Goal: Information Seeking & Learning: Compare options

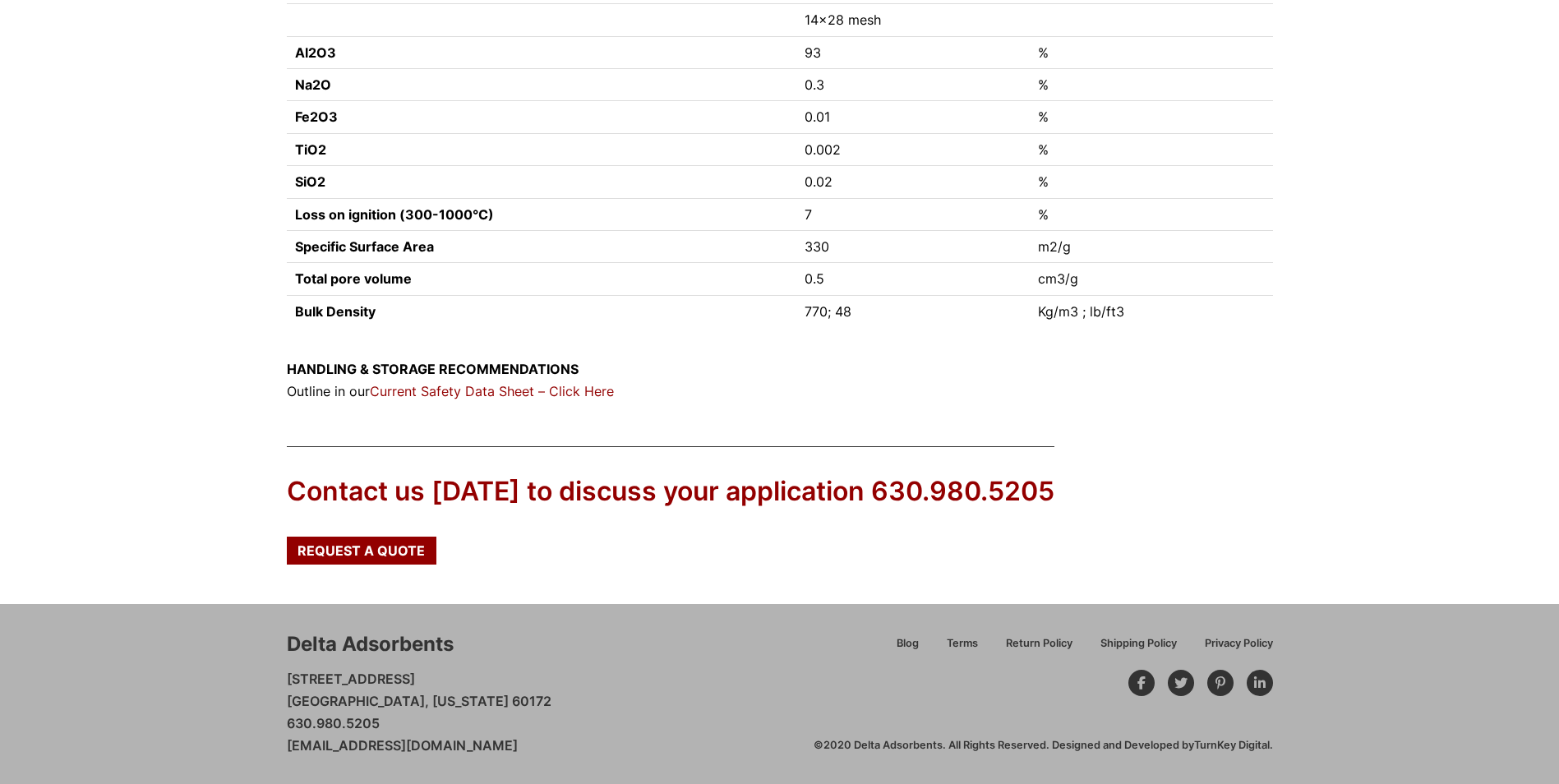
scroll to position [195, 0]
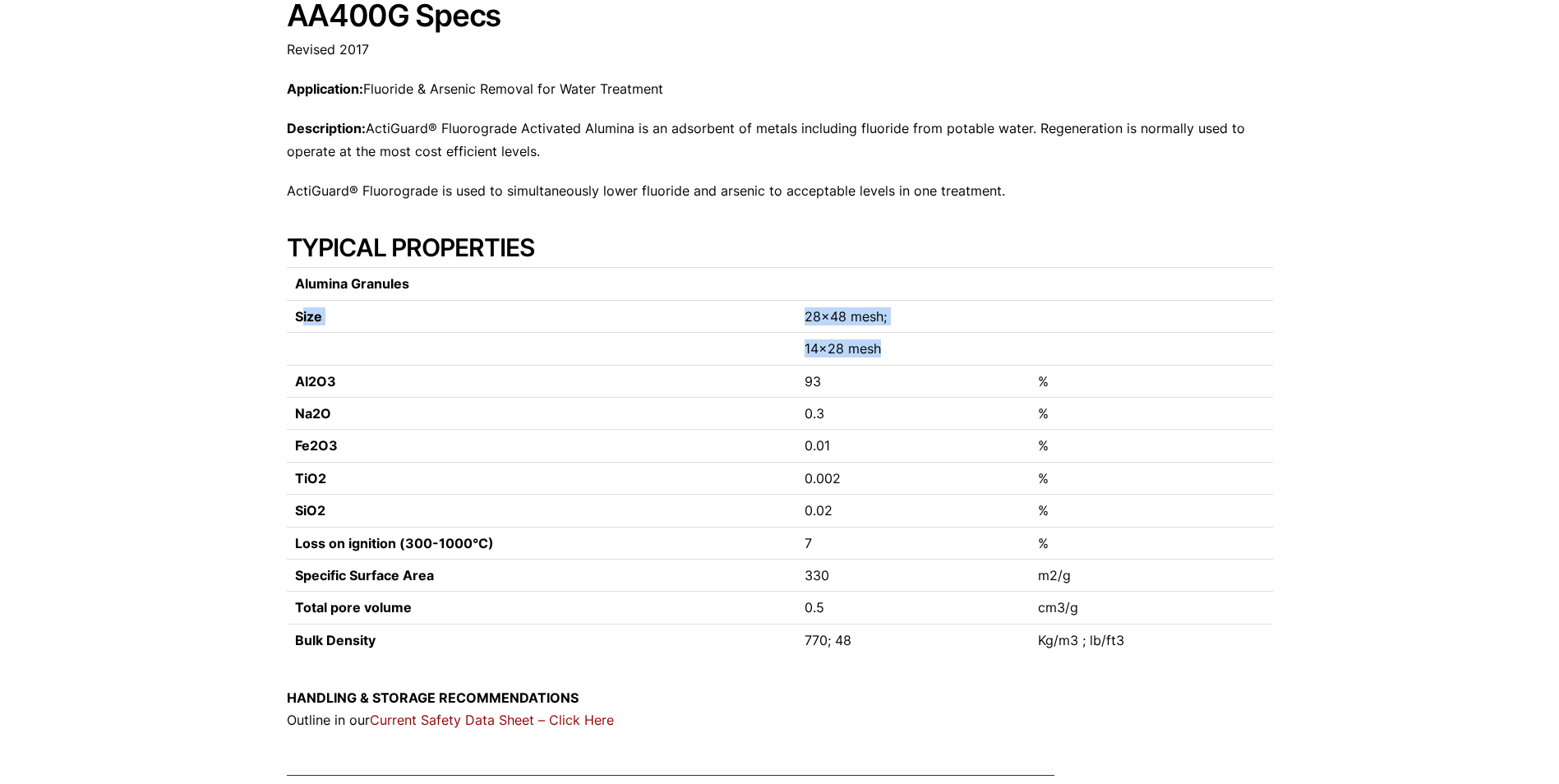
drag, startPoint x: 371, startPoint y: 322, endPoint x: 890, endPoint y: 341, distance: 519.3
click at [890, 341] on tbody "Alumina Granules Size 28×48 mesh; 14×28 mesh Al2O3 93 % Na2O 0.3 % Fe2O3 0.01 %…" at bounding box center [780, 461] width 986 height 388
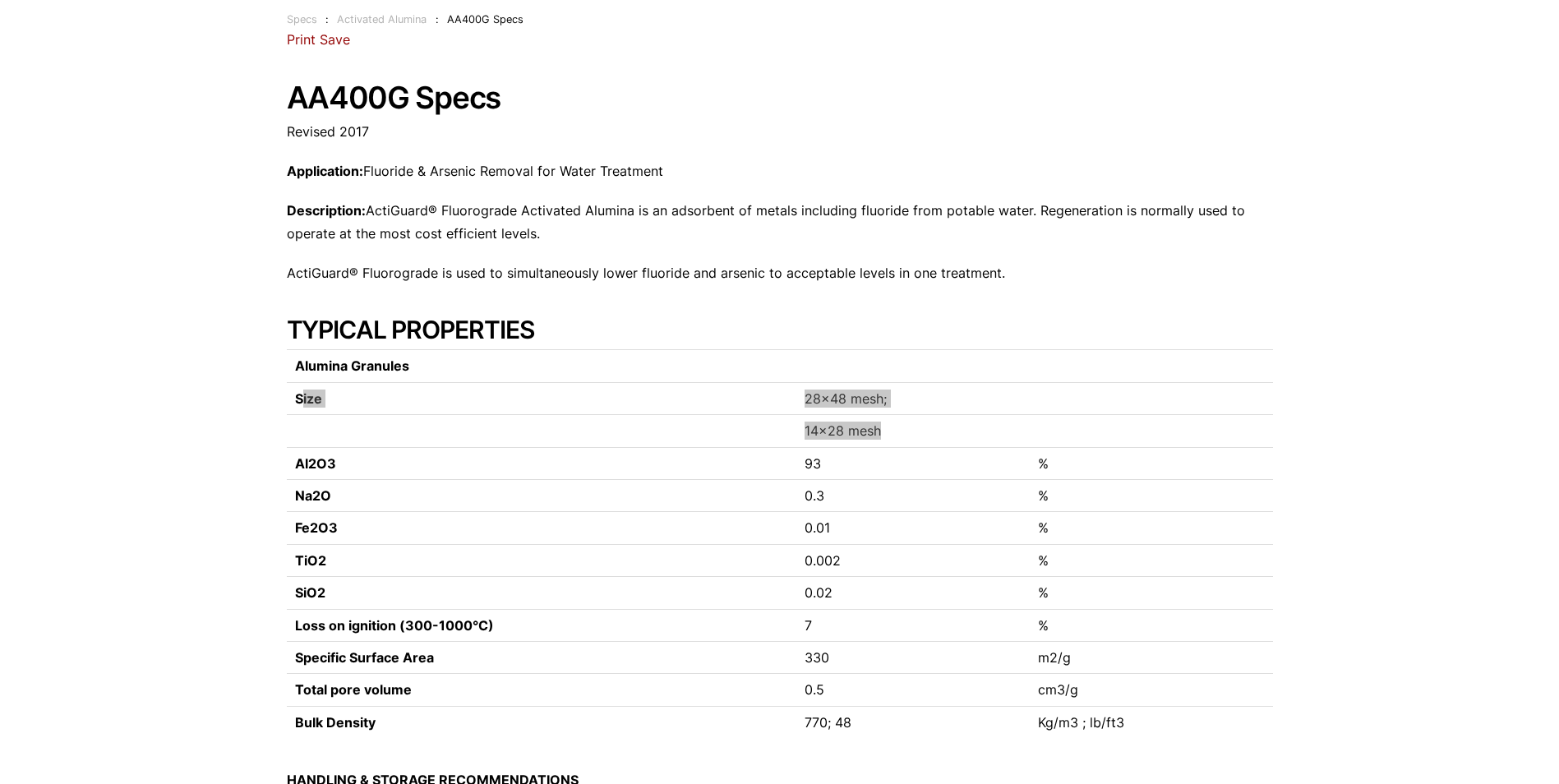
scroll to position [0, 0]
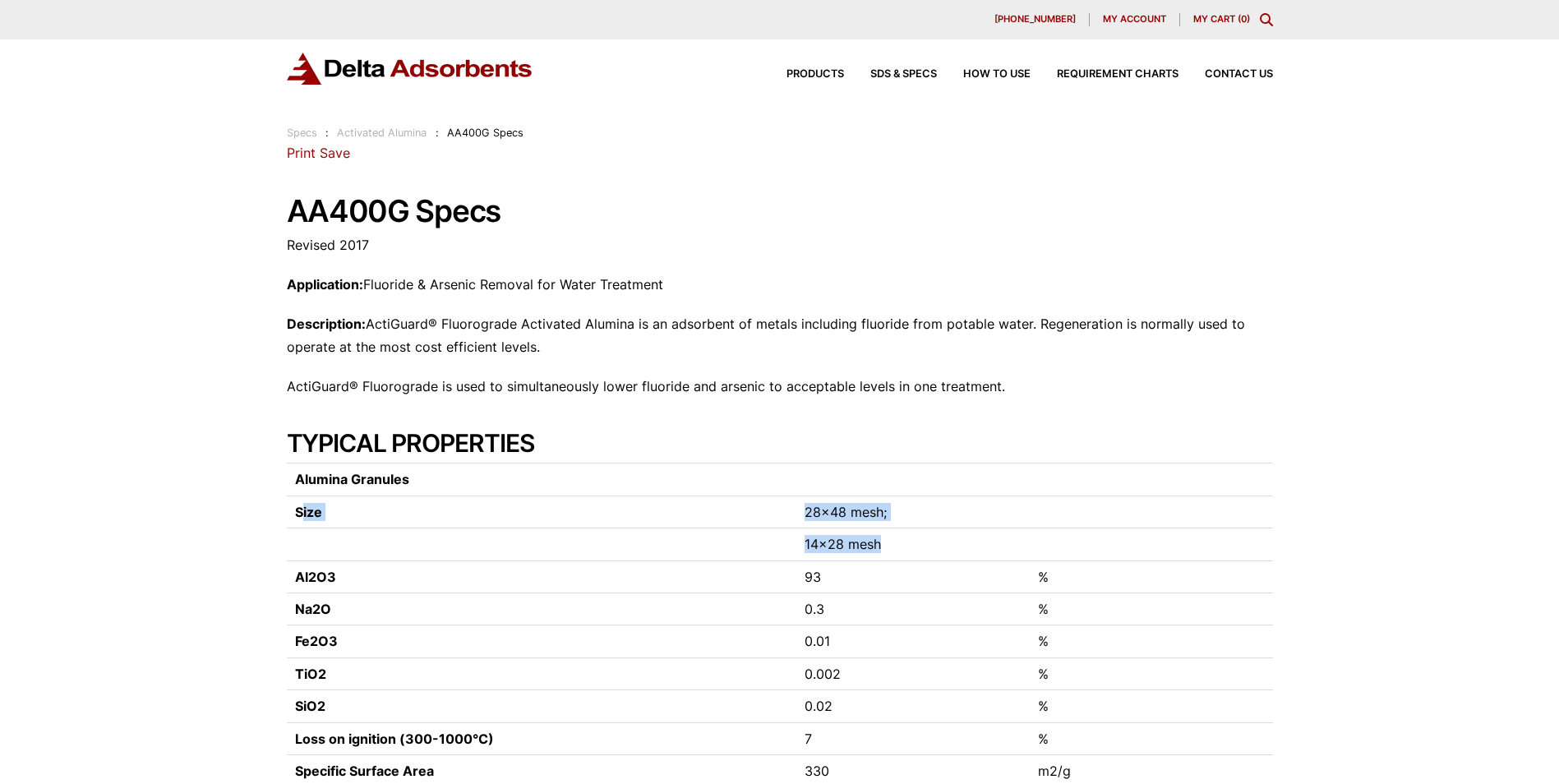
click at [308, 216] on h1 "AA400G Specs" at bounding box center [780, 211] width 986 height 34
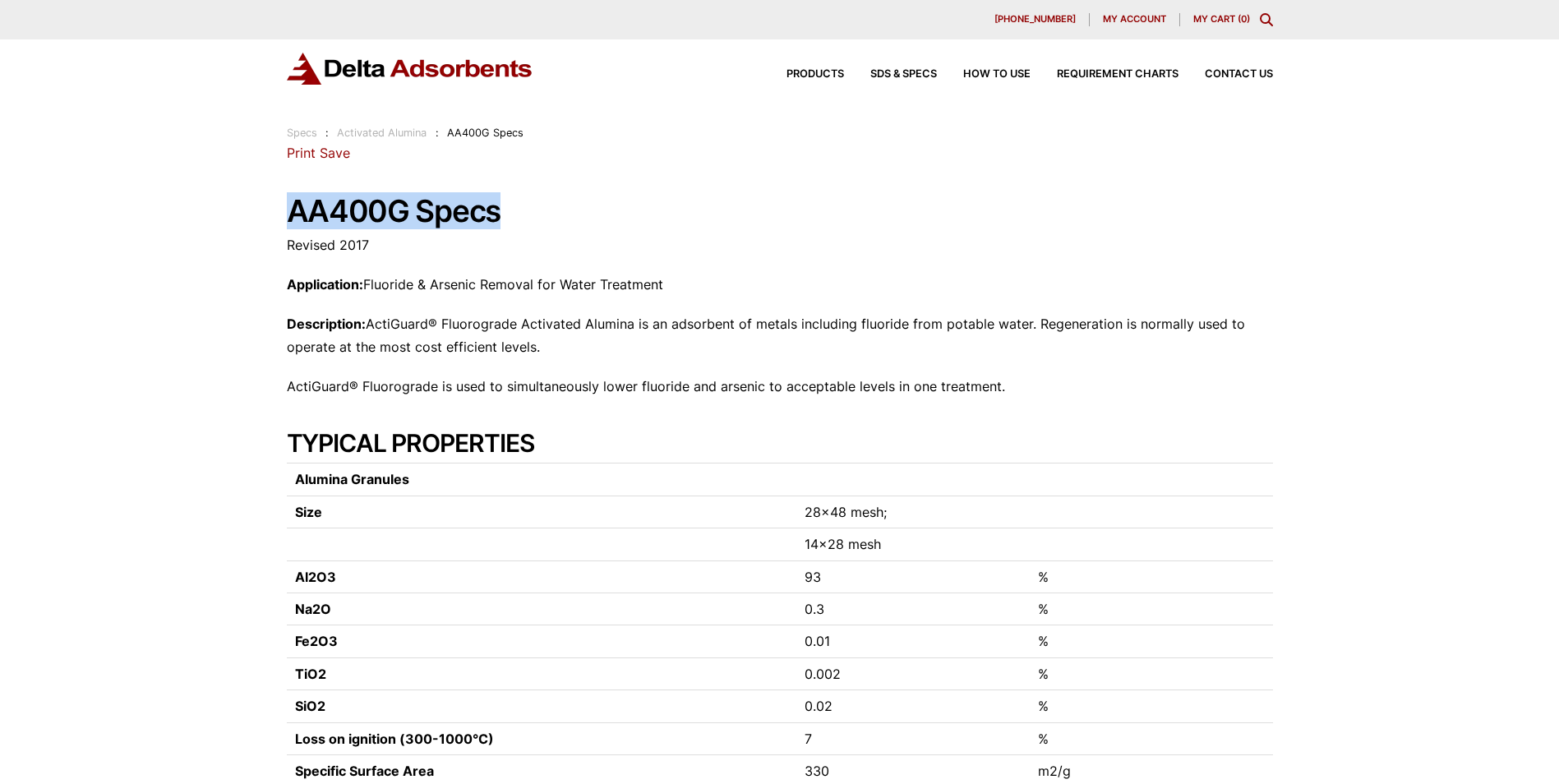
drag, startPoint x: 290, startPoint y: 211, endPoint x: 542, endPoint y: 211, distance: 252.0
click at [542, 211] on h1 "AA400G Specs" at bounding box center [780, 211] width 986 height 34
copy h1 "AA400G Specs"
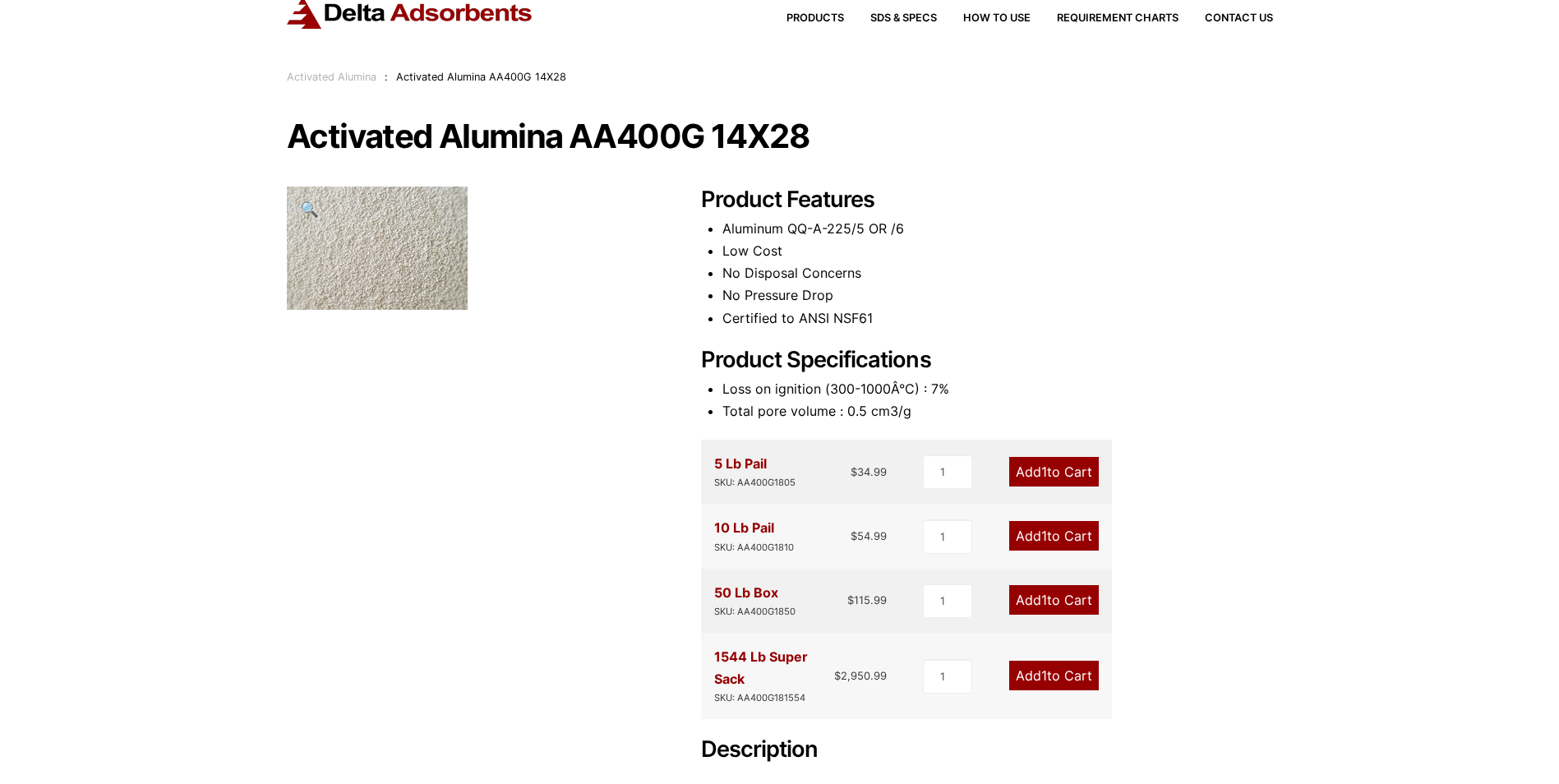
scroll to position [82, 0]
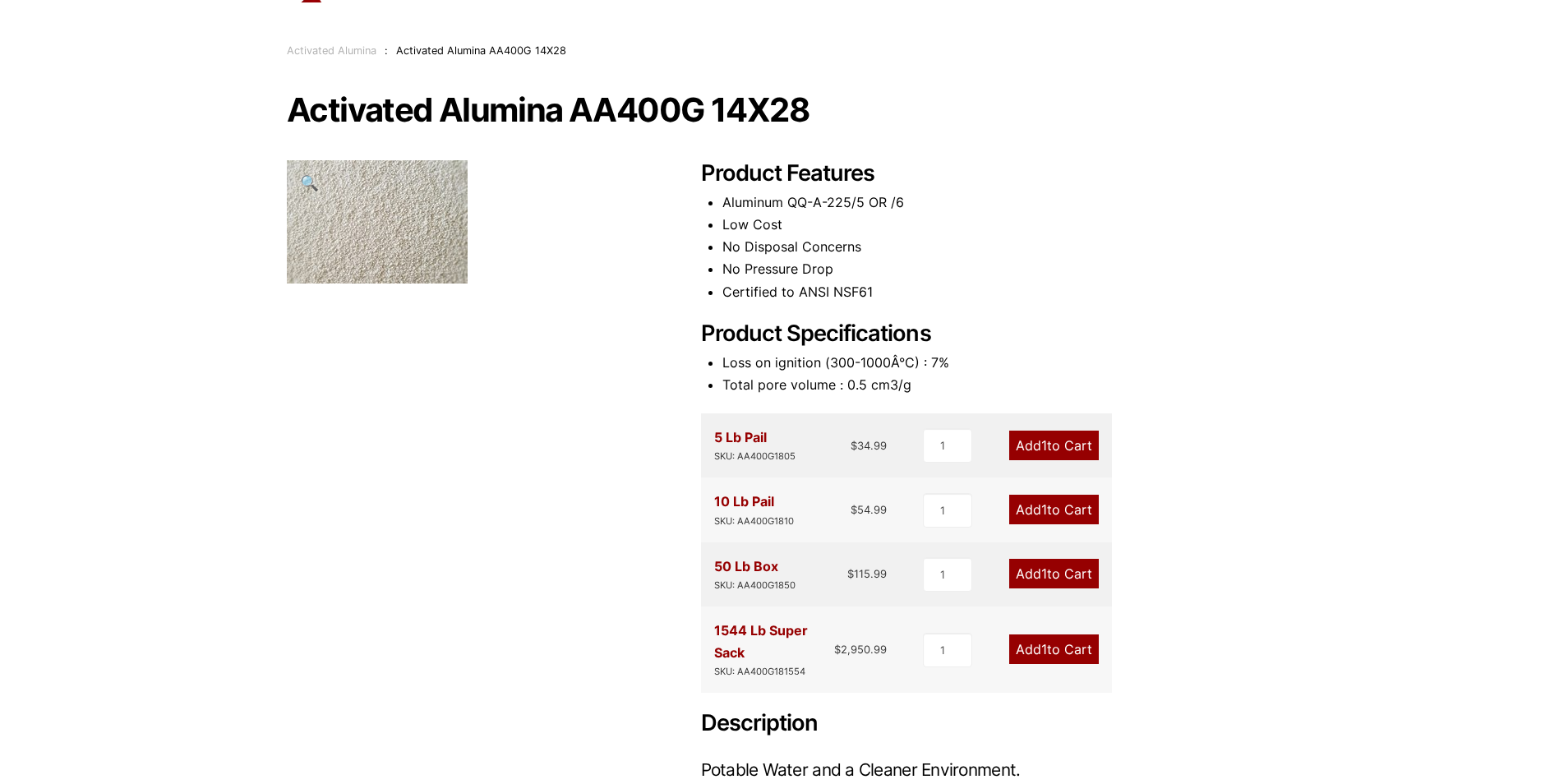
click at [405, 216] on img at bounding box center [377, 222] width 180 height 124
drag, startPoint x: 711, startPoint y: 635, endPoint x: 885, endPoint y: 646, distance: 174.3
click at [885, 646] on div "1544 Lb Super Sack SKU: AA400G181554 $ 2,950.99 1 Add 1 to Cart" at bounding box center [906, 649] width 411 height 86
drag, startPoint x: 885, startPoint y: 646, endPoint x: 866, endPoint y: 660, distance: 23.6
click at [838, 665] on div "1544 Lb Super Sack SKU: AA400G181554 $ 2,950.99" at bounding box center [801, 649] width 173 height 60
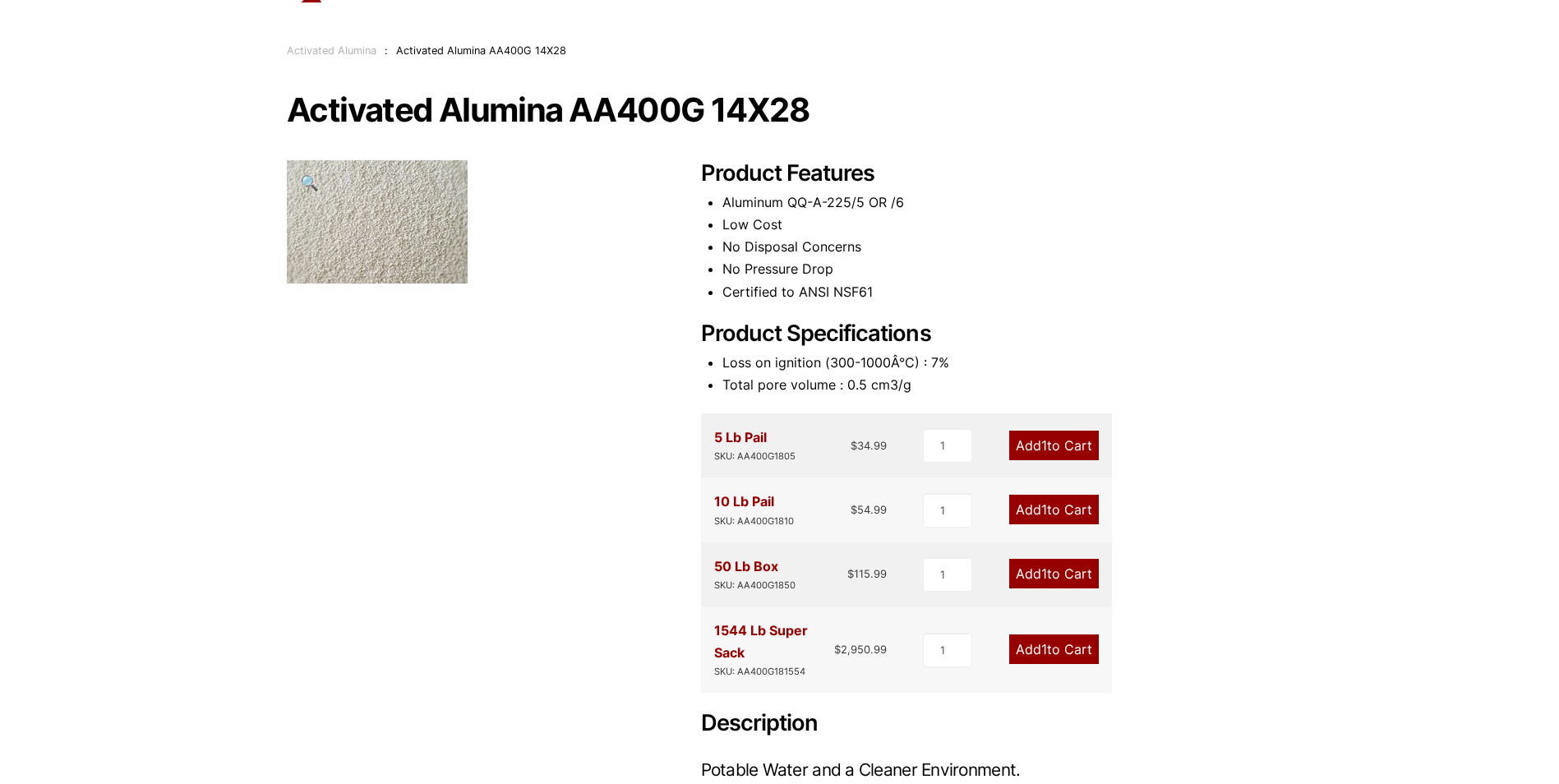
click at [886, 654] on bdi "$ 2,950.99" at bounding box center [860, 649] width 53 height 13
drag, startPoint x: 887, startPoint y: 646, endPoint x: 716, endPoint y: 633, distance: 171.5
click at [716, 633] on div "1544 Lb Super Sack SKU: AA400G181554 $ 2,950.99" at bounding box center [801, 649] width 173 height 60
copy div "1544 Lb Super Sack SKU: AA400G181554 $ 2,950.99"
click at [1296, 407] on div "Our website has detected that you are using an outdated browser that will preve…" at bounding box center [780, 739] width 1559 height 1643
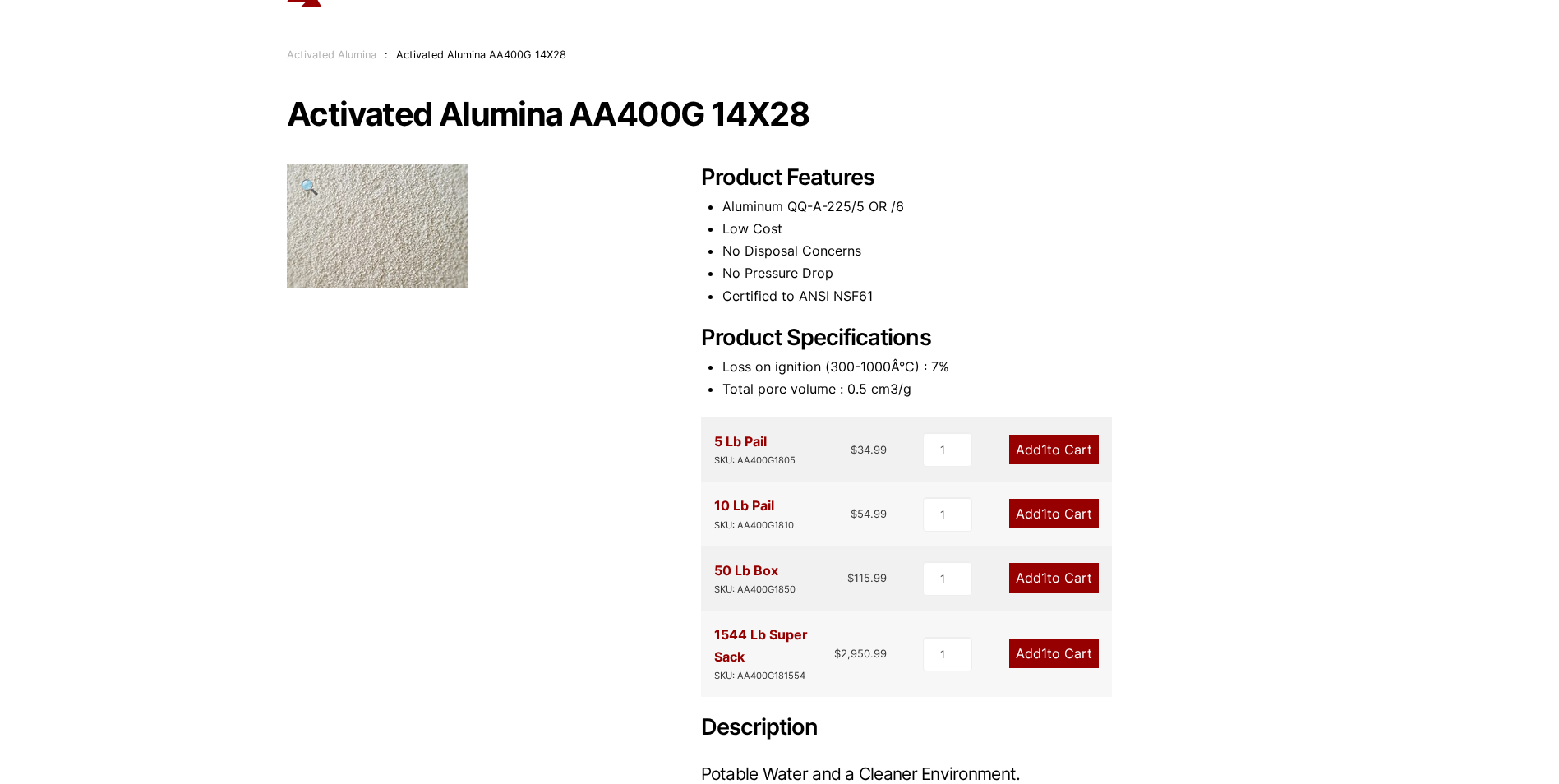
scroll to position [0, 0]
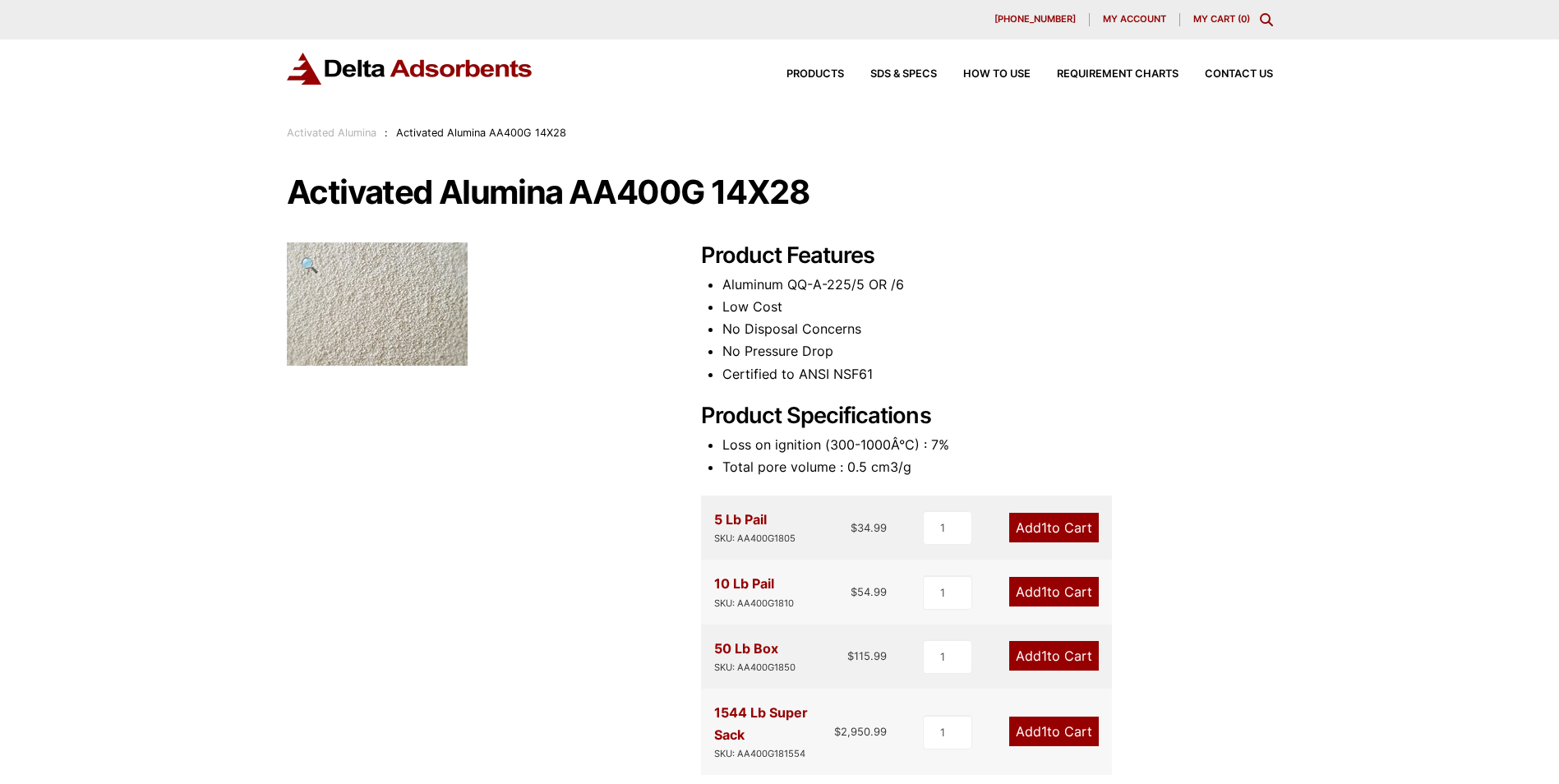
click at [325, 133] on link "Activated Alumina" at bounding box center [331, 133] width 90 height 12
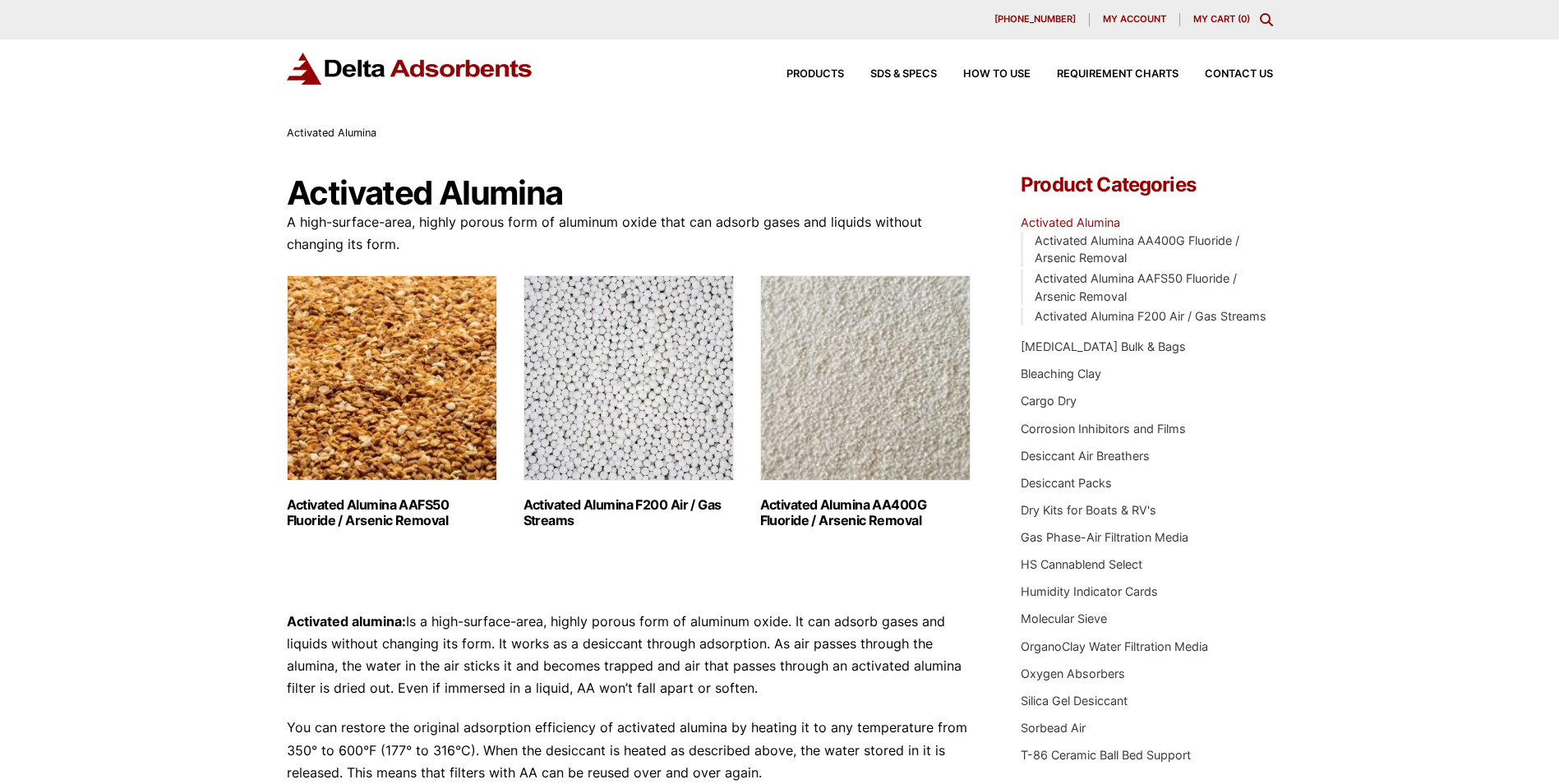
click at [397, 370] on img "Visit product category Activated Alumina AAFS50 Fluoride / Arsenic Removal" at bounding box center [391, 377] width 210 height 205
click at [630, 410] on img "Visit product category Activated Alumina F200 Air / Gas Streams" at bounding box center [628, 377] width 210 height 205
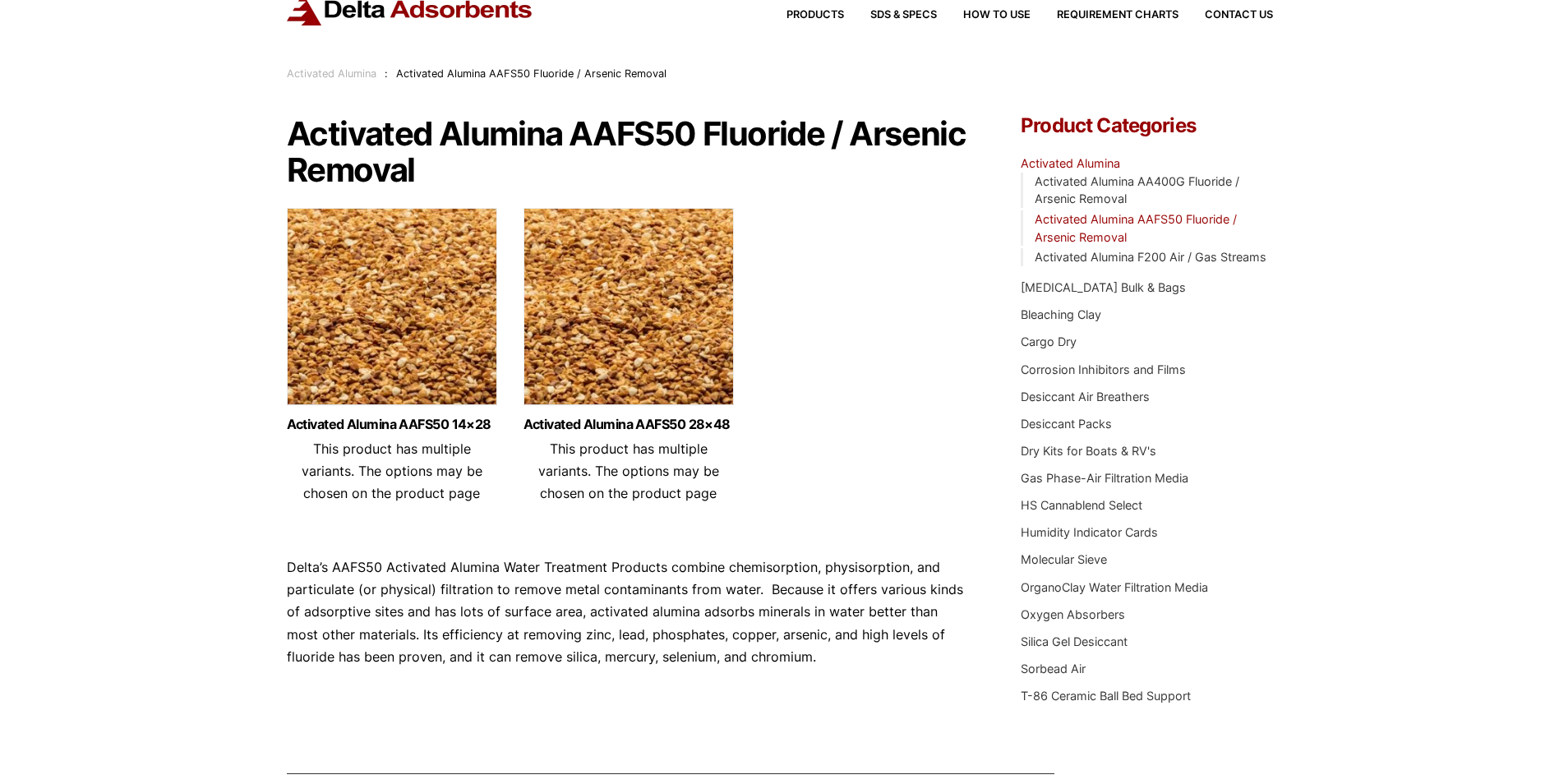
scroll to position [58, 0]
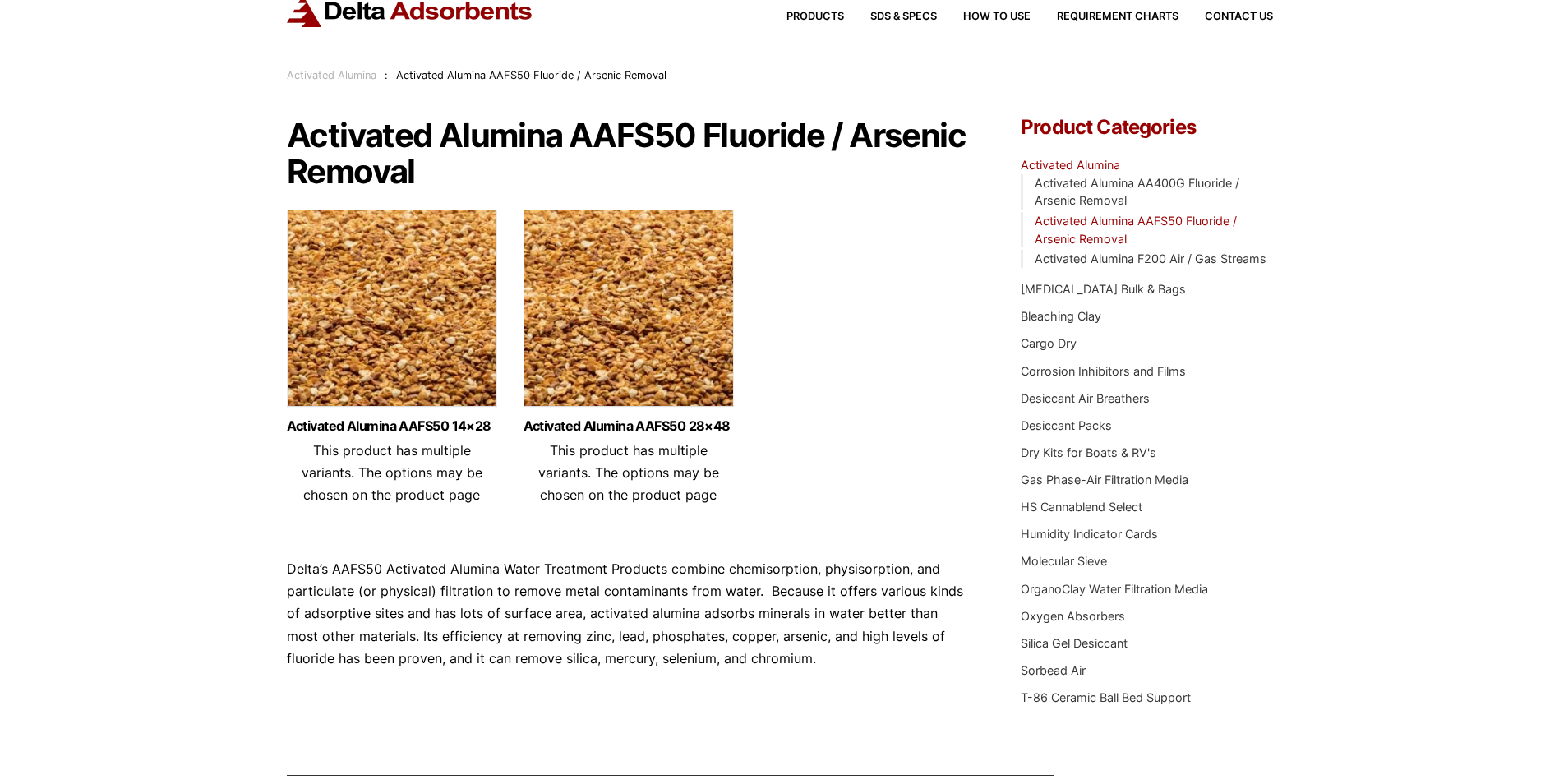
click at [438, 338] on img at bounding box center [391, 311] width 210 height 205
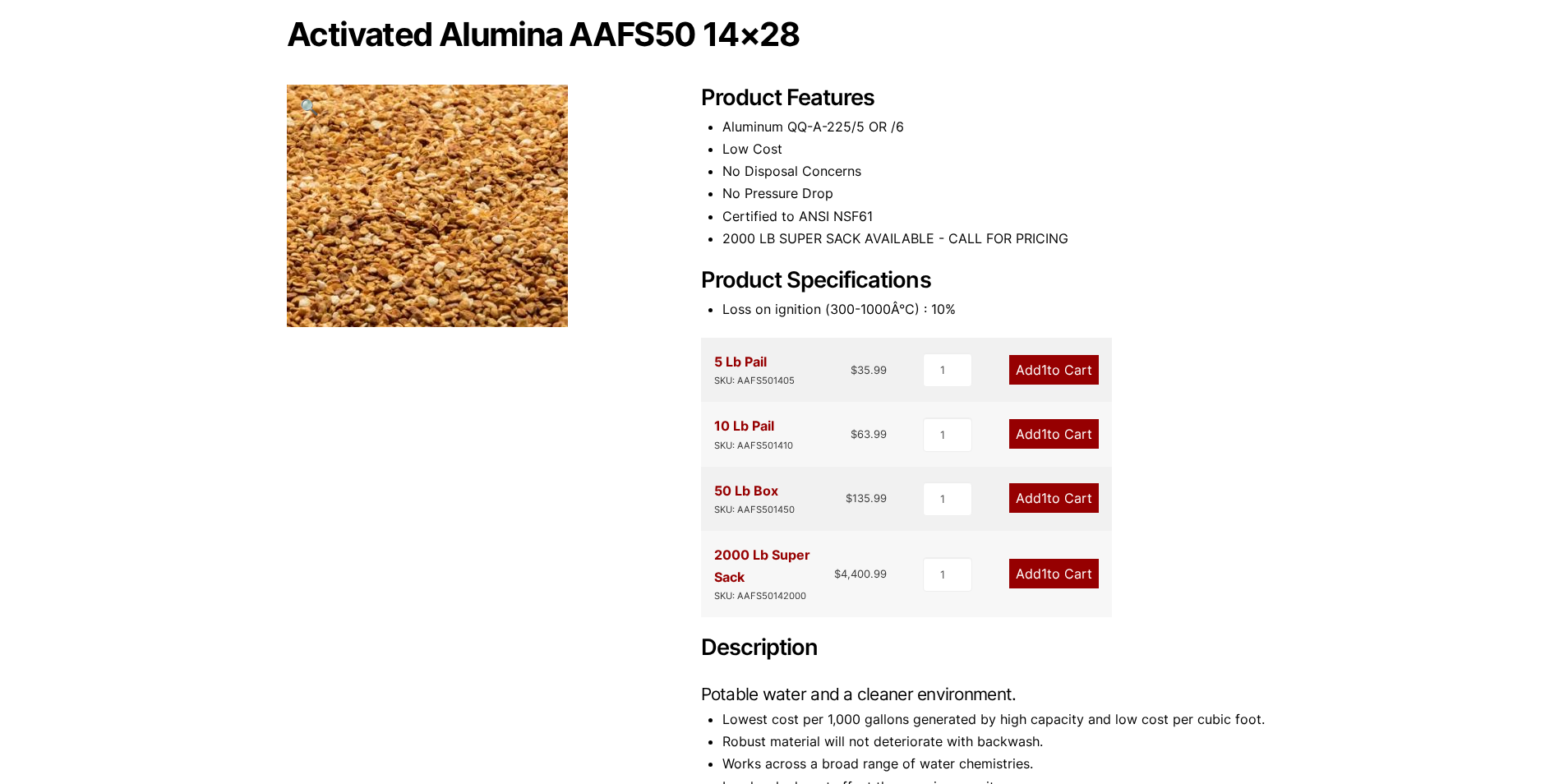
scroll to position [164, 0]
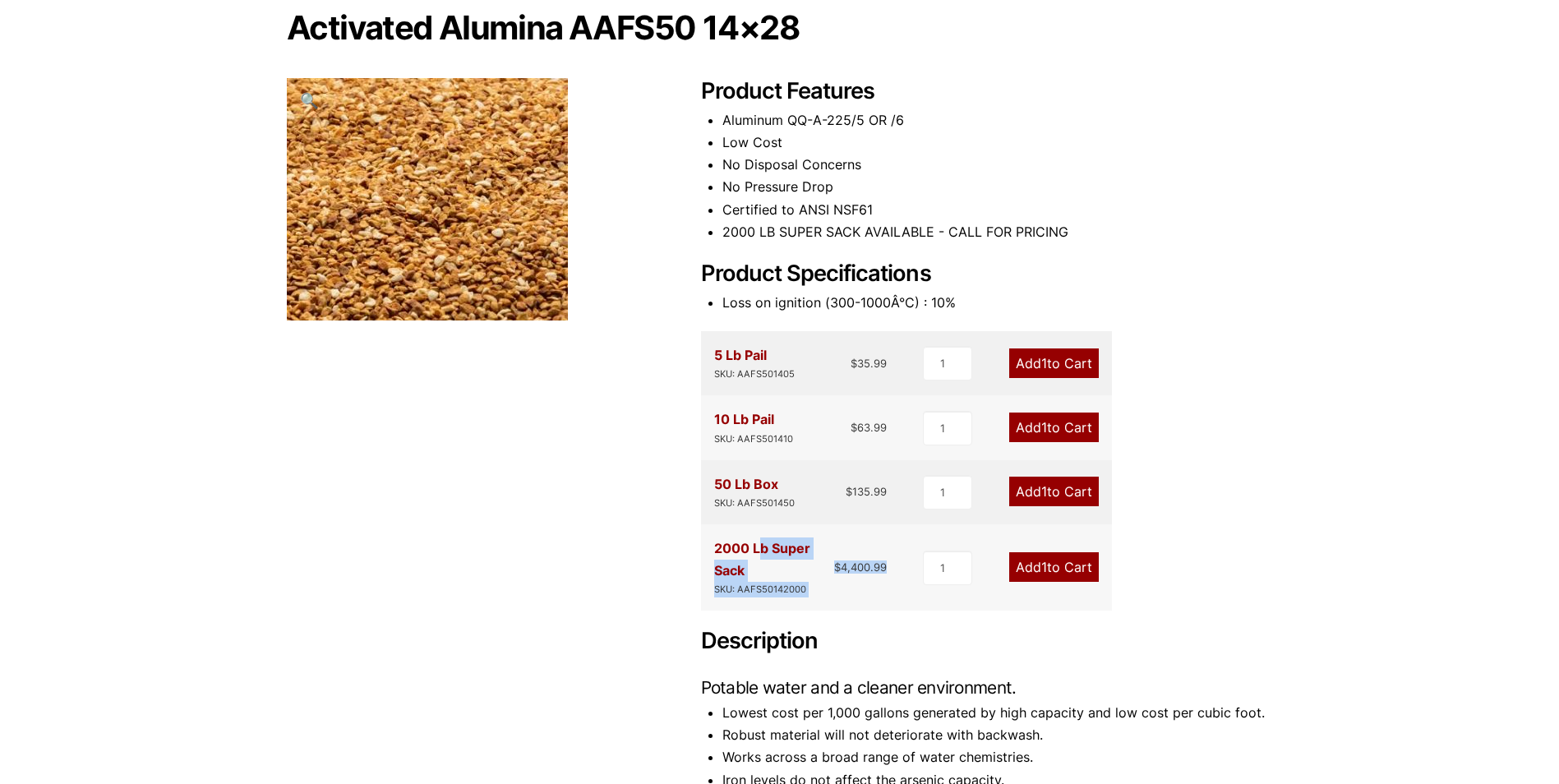
drag, startPoint x: 703, startPoint y: 548, endPoint x: 893, endPoint y: 564, distance: 190.7
click at [893, 564] on div "2000 Lb Super Sack SKU: AAFS50142000 $ 4,400.99 1 Add 1 to Cart" at bounding box center [906, 567] width 411 height 86
copy div "2000 Lb Super Sack SKU: AAFS50142000 $ 4,400.99"
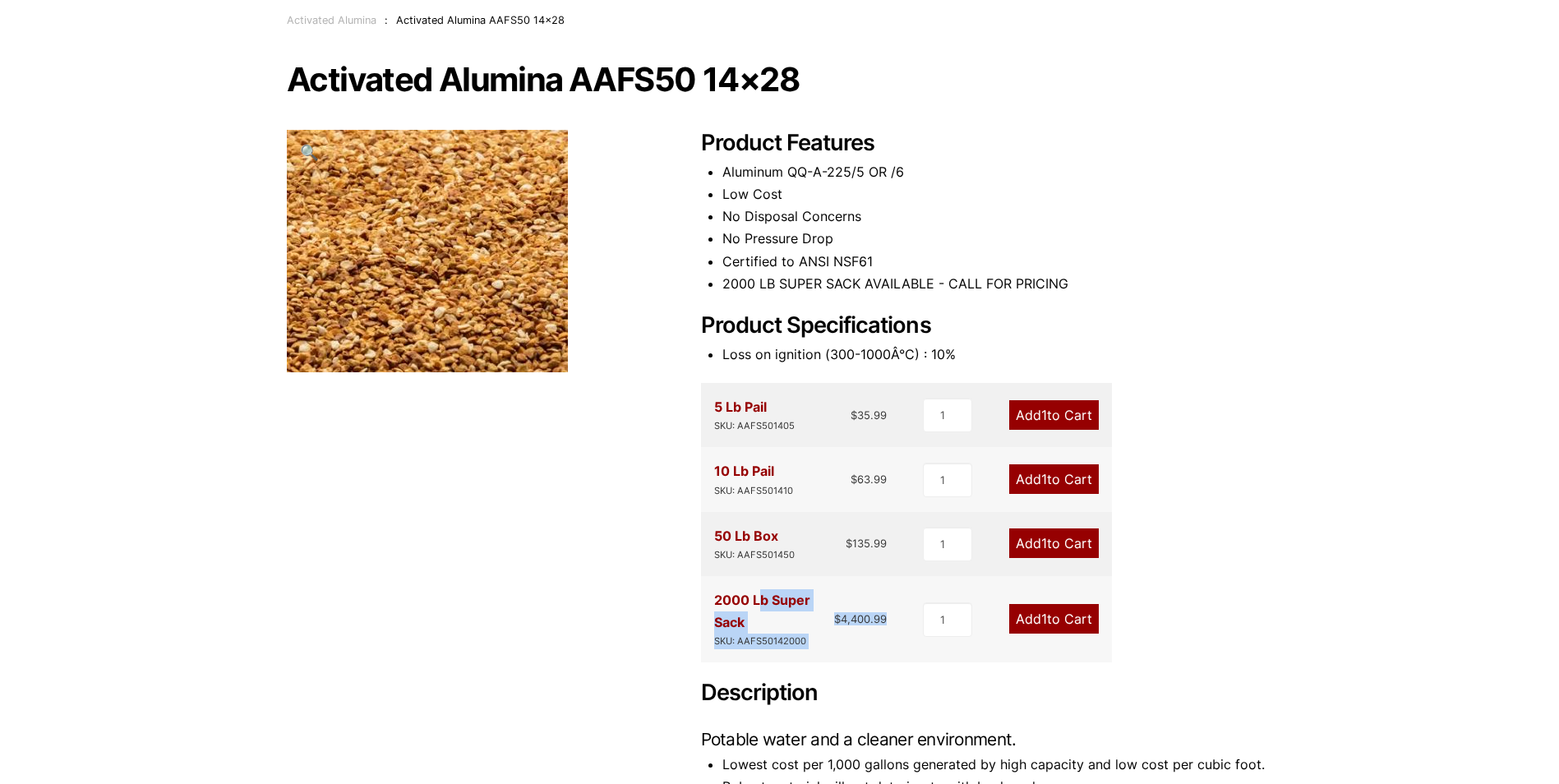
scroll to position [82, 0]
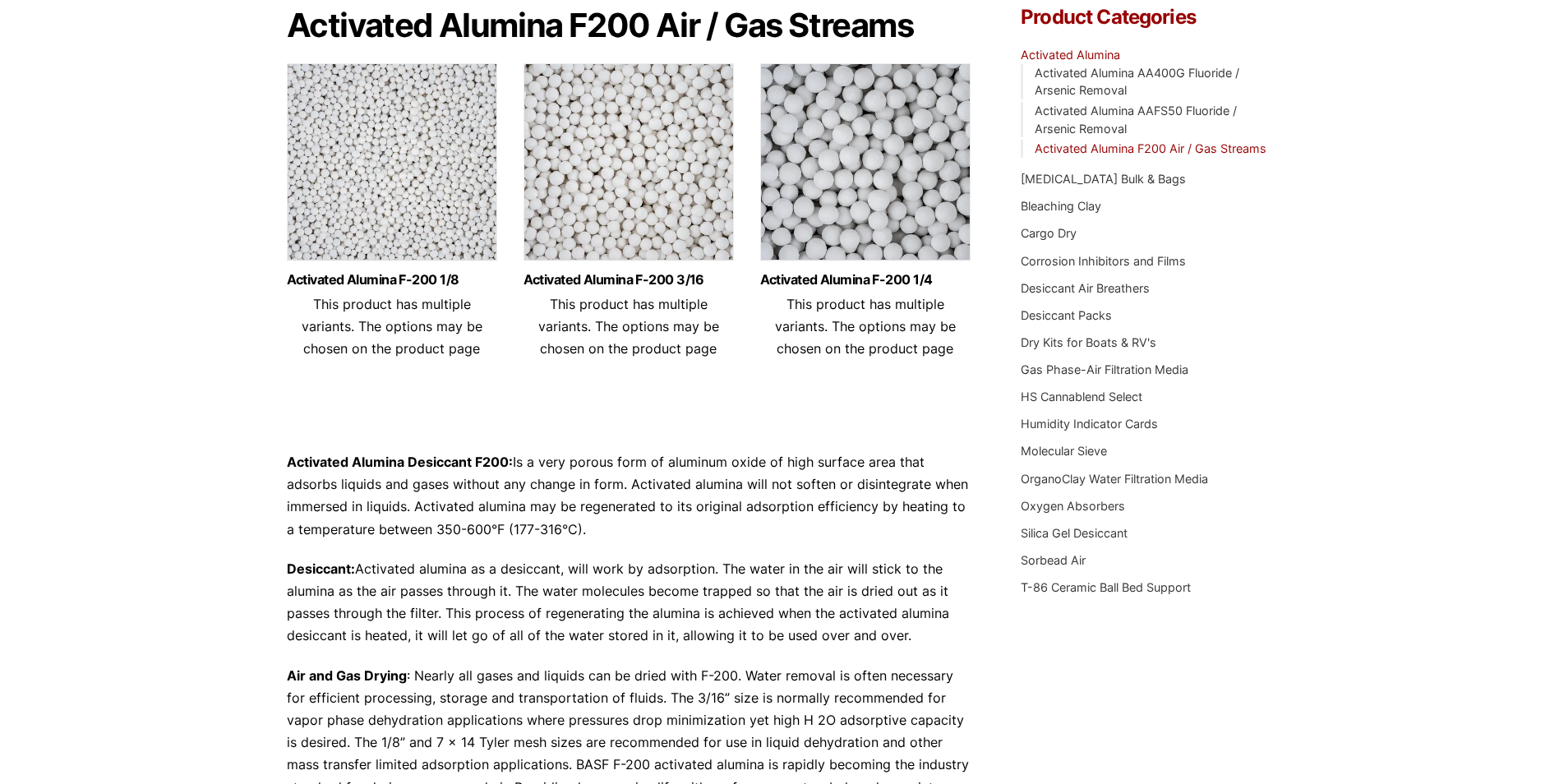
scroll to position [164, 0]
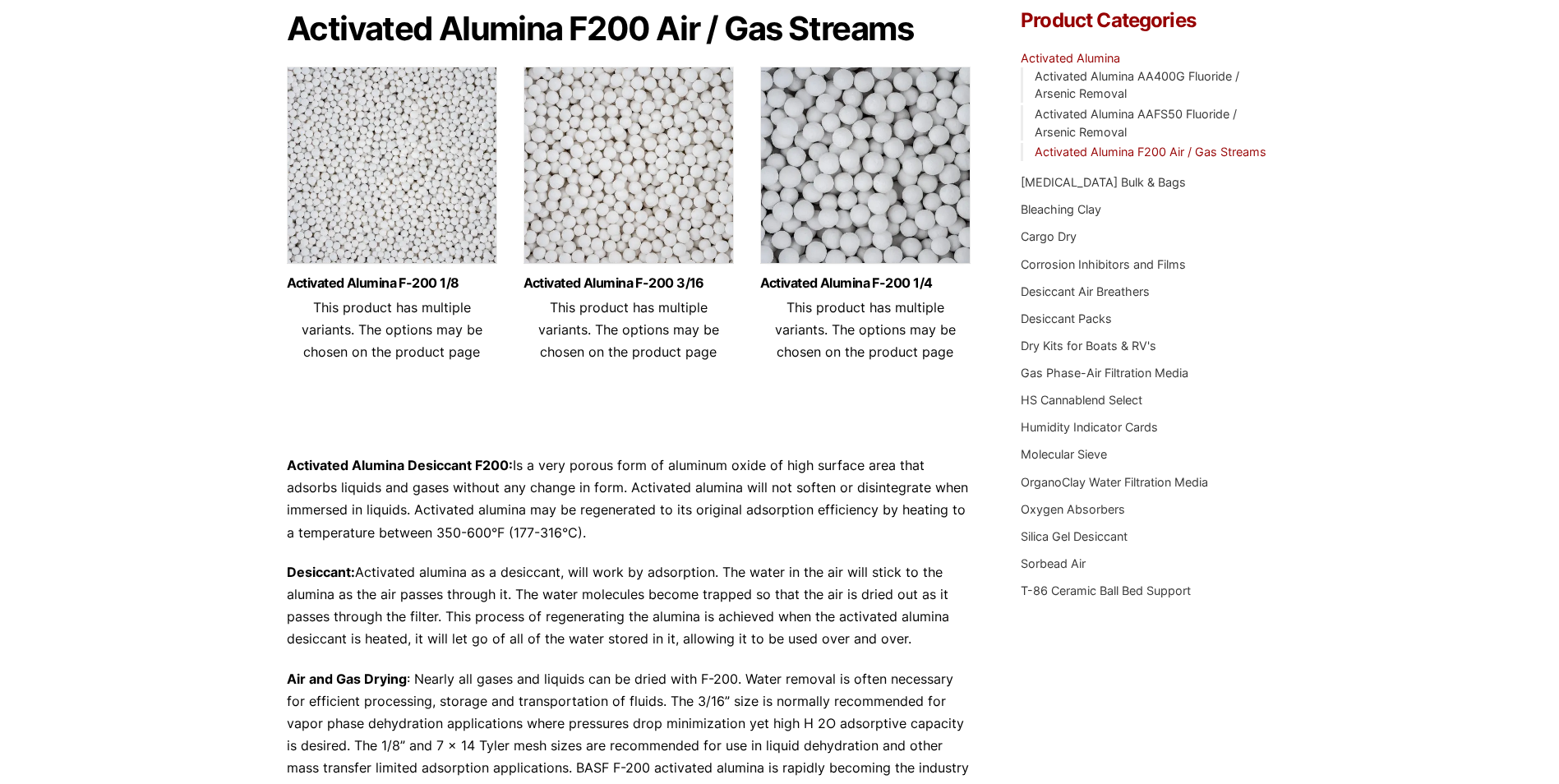
click at [451, 219] on img at bounding box center [391, 169] width 210 height 205
